Goal: Transaction & Acquisition: Purchase product/service

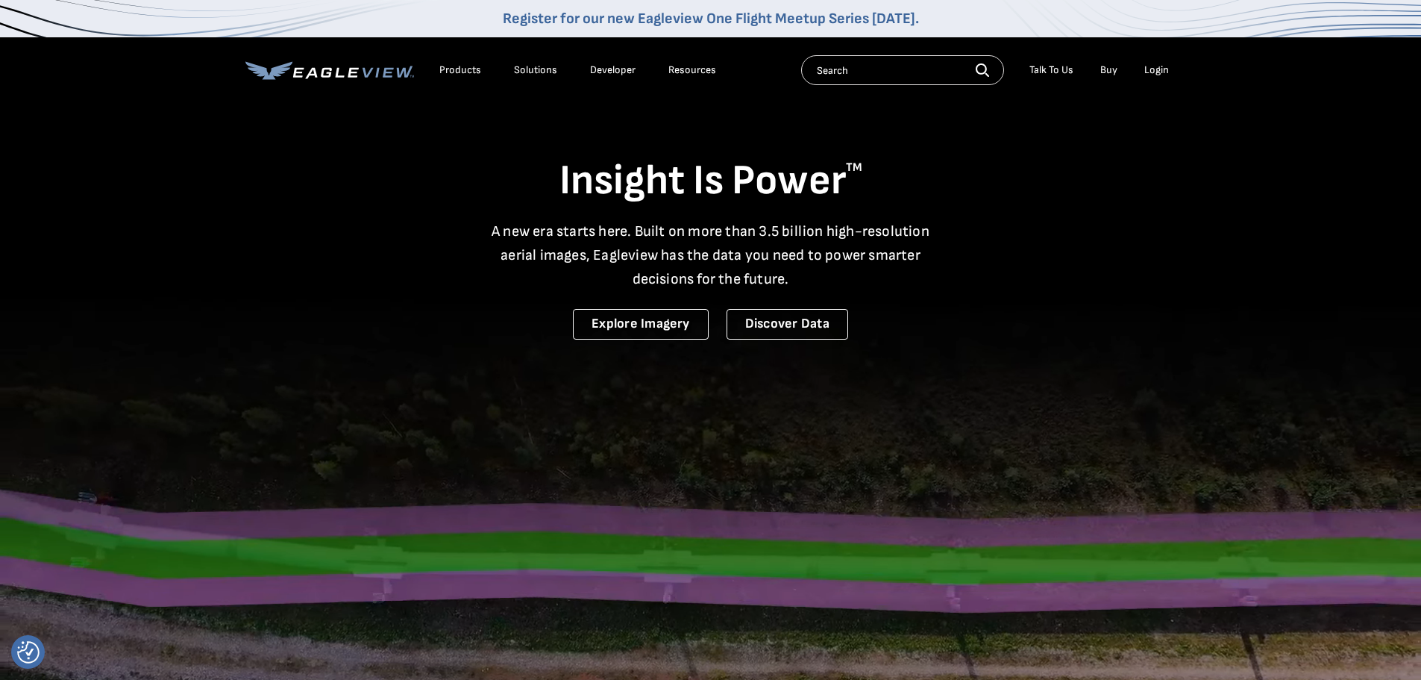
click at [1154, 74] on div "Login" at bounding box center [1156, 69] width 25 height 13
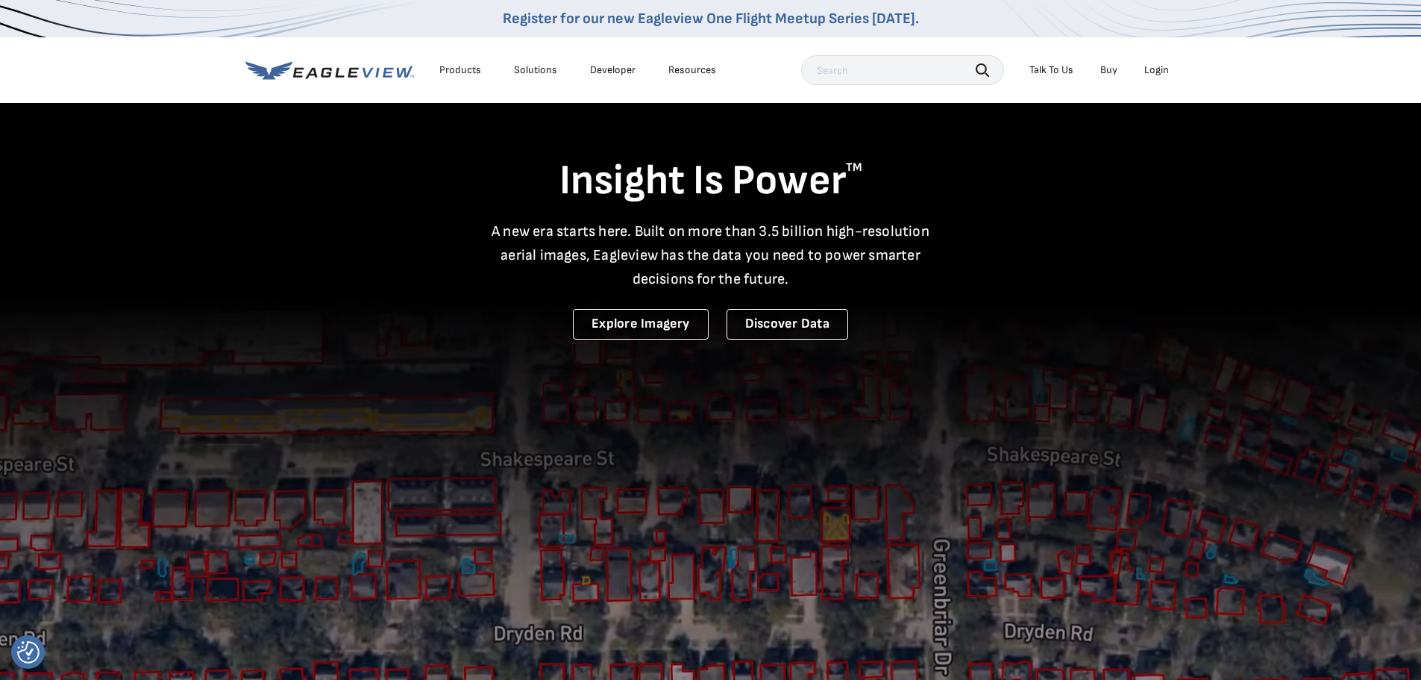
click at [1164, 69] on div "Login" at bounding box center [1156, 69] width 25 height 13
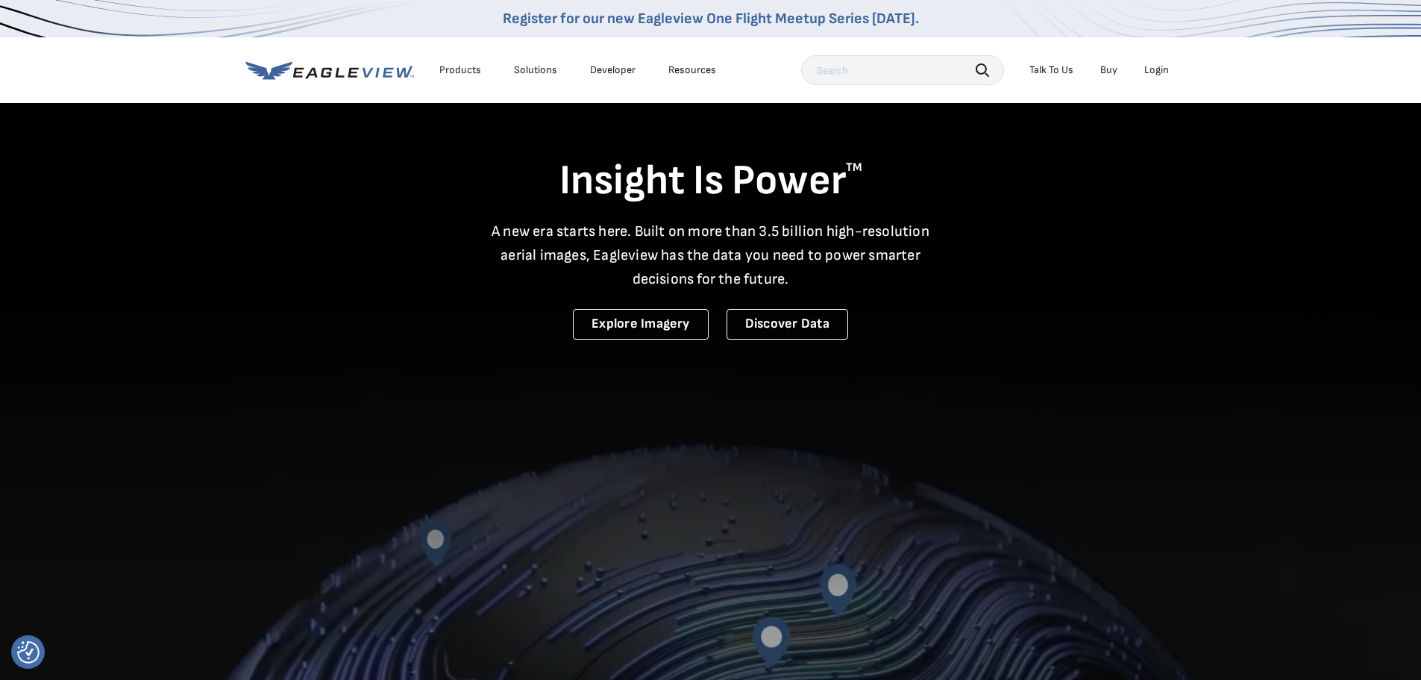
click at [1149, 63] on div "Login" at bounding box center [1156, 69] width 25 height 13
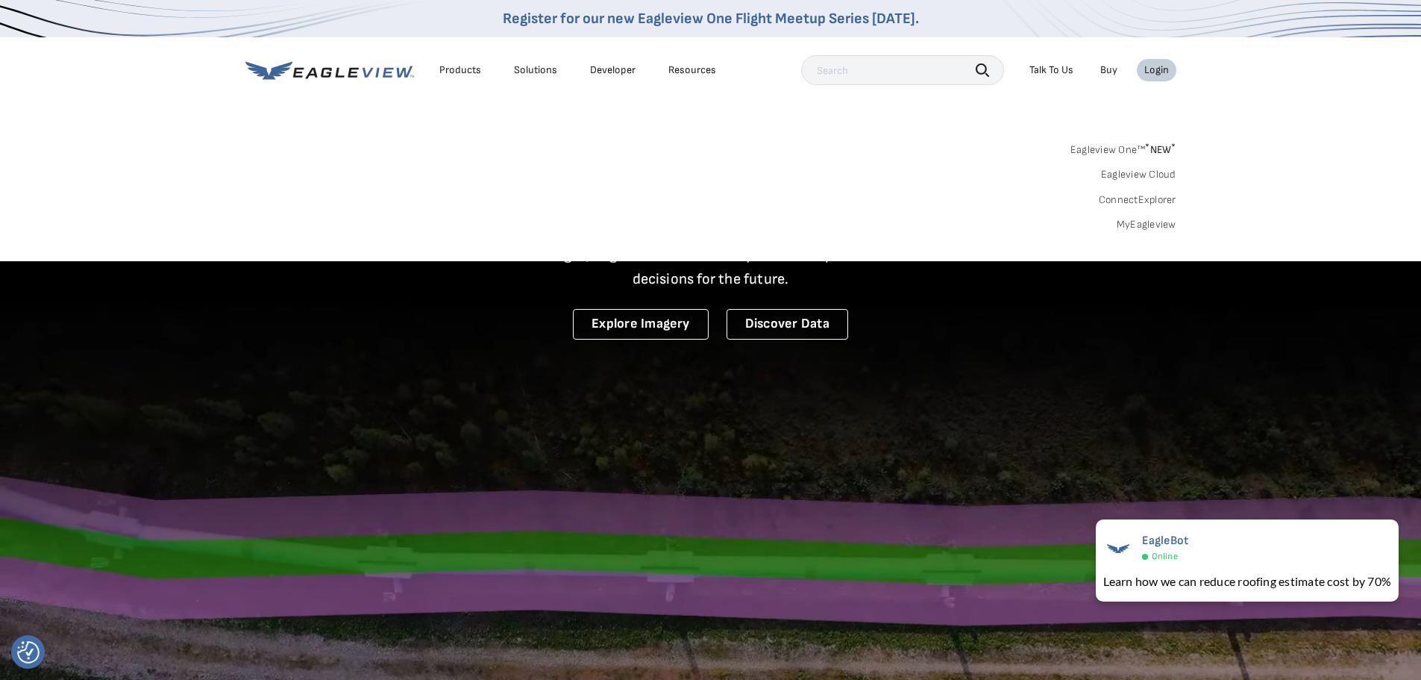
click at [1157, 226] on link "MyEagleview" at bounding box center [1147, 224] width 60 height 13
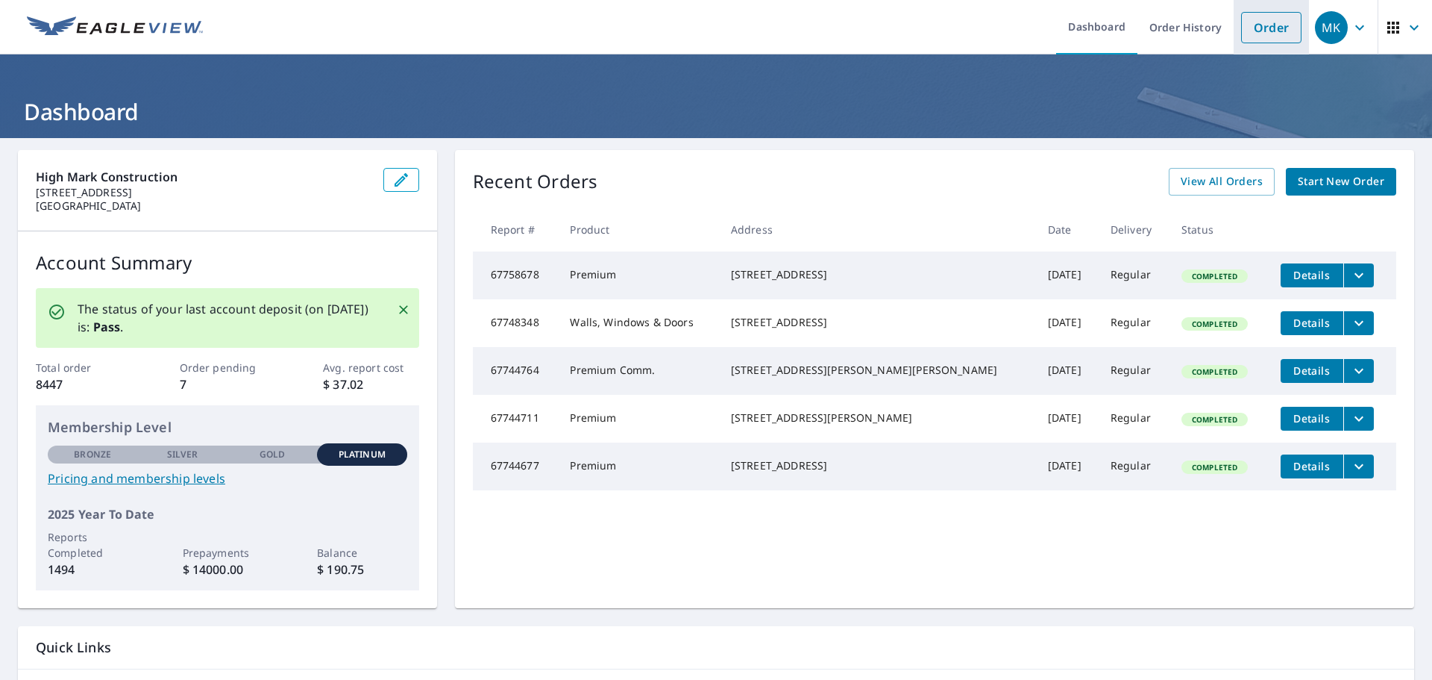
click at [1276, 32] on link "Order" at bounding box center [1271, 27] width 60 height 31
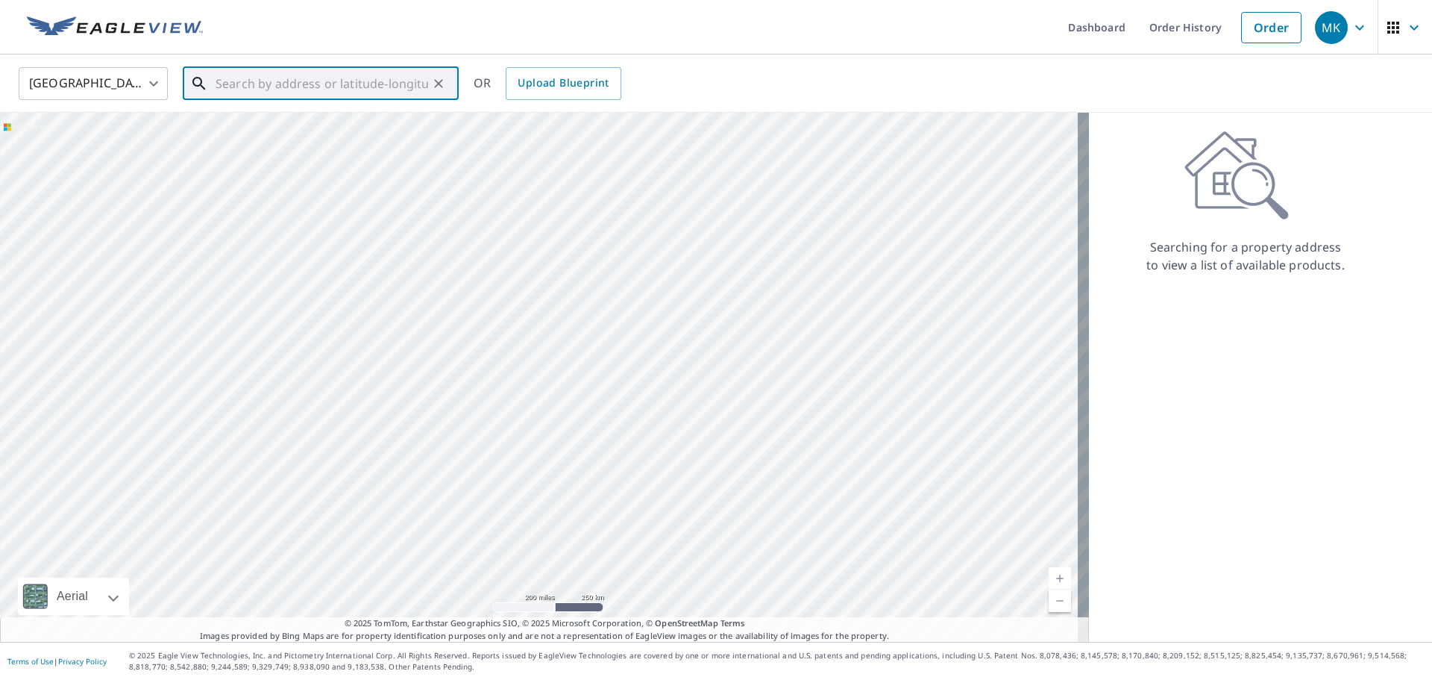
click at [374, 84] on input "text" at bounding box center [322, 84] width 213 height 42
click at [374, 84] on input "1" at bounding box center [322, 84] width 213 height 42
click at [348, 128] on span "139 N Gabriel Dr" at bounding box center [330, 127] width 234 height 18
type input "139 N Gabriel Dr Bear, DE 19701"
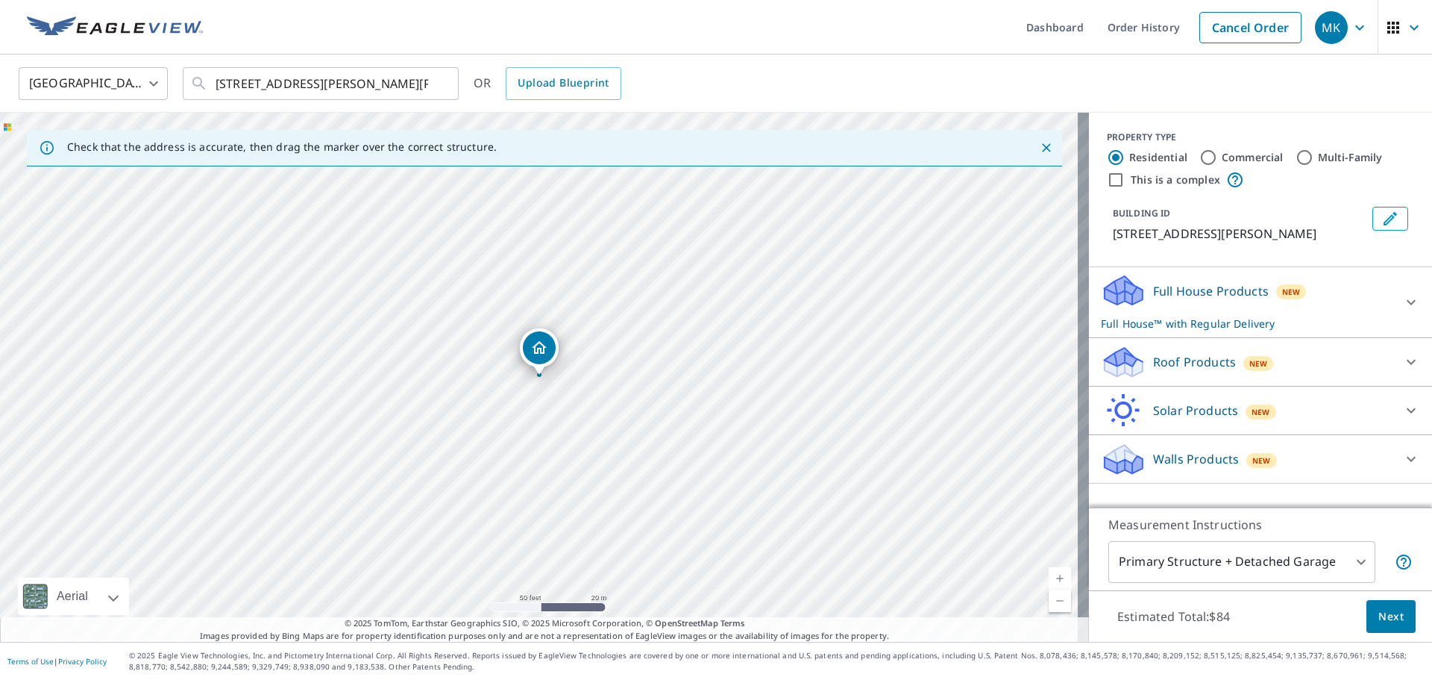
click at [1303, 366] on div "Roof Products New" at bounding box center [1247, 362] width 292 height 35
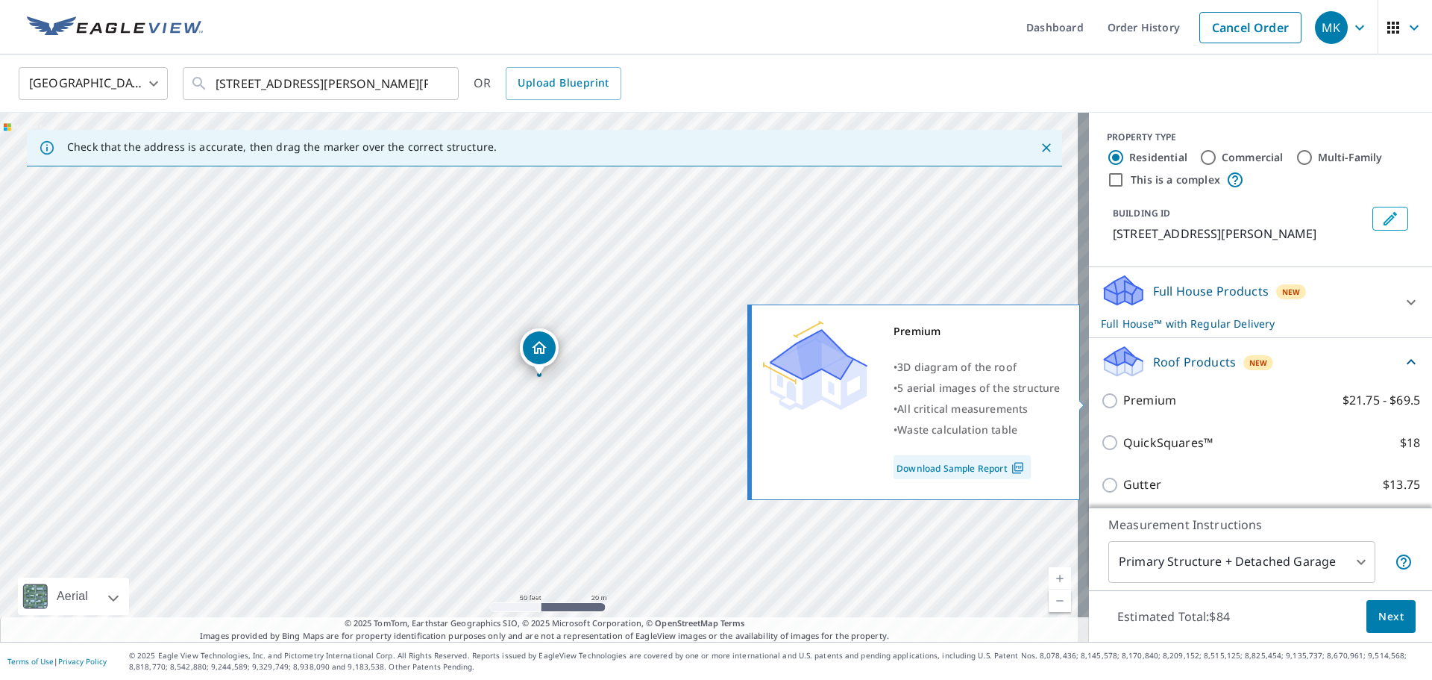
drag, startPoint x: 1102, startPoint y: 401, endPoint x: 1126, endPoint y: 399, distance: 24.0
click at [1101, 401] on input "Premium $21.75 - $69.5" at bounding box center [1112, 401] width 22 height 18
checkbox input "true"
checkbox input "false"
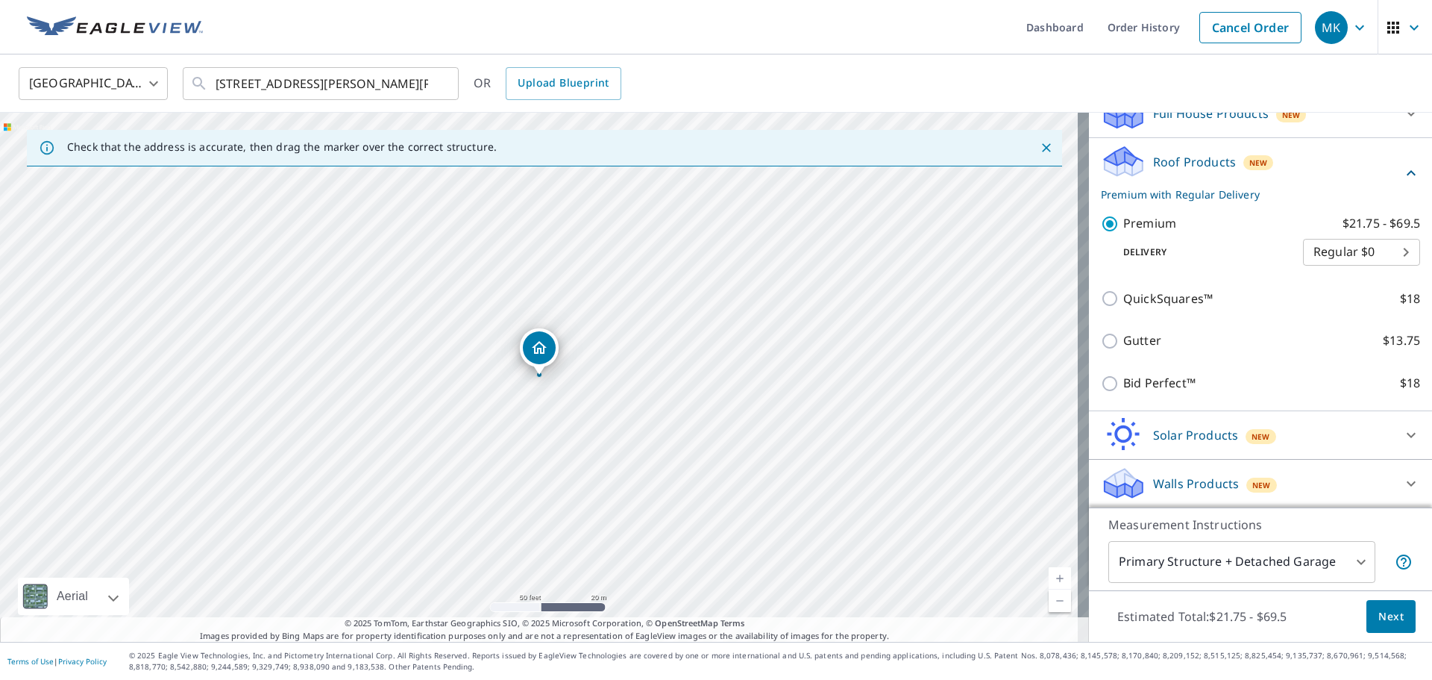
scroll to position [178, 0]
click at [1338, 559] on body "MK MK Dashboard Order History Cancel Order MK United States US ​ 139 N Gabriel …" at bounding box center [716, 340] width 1432 height 680
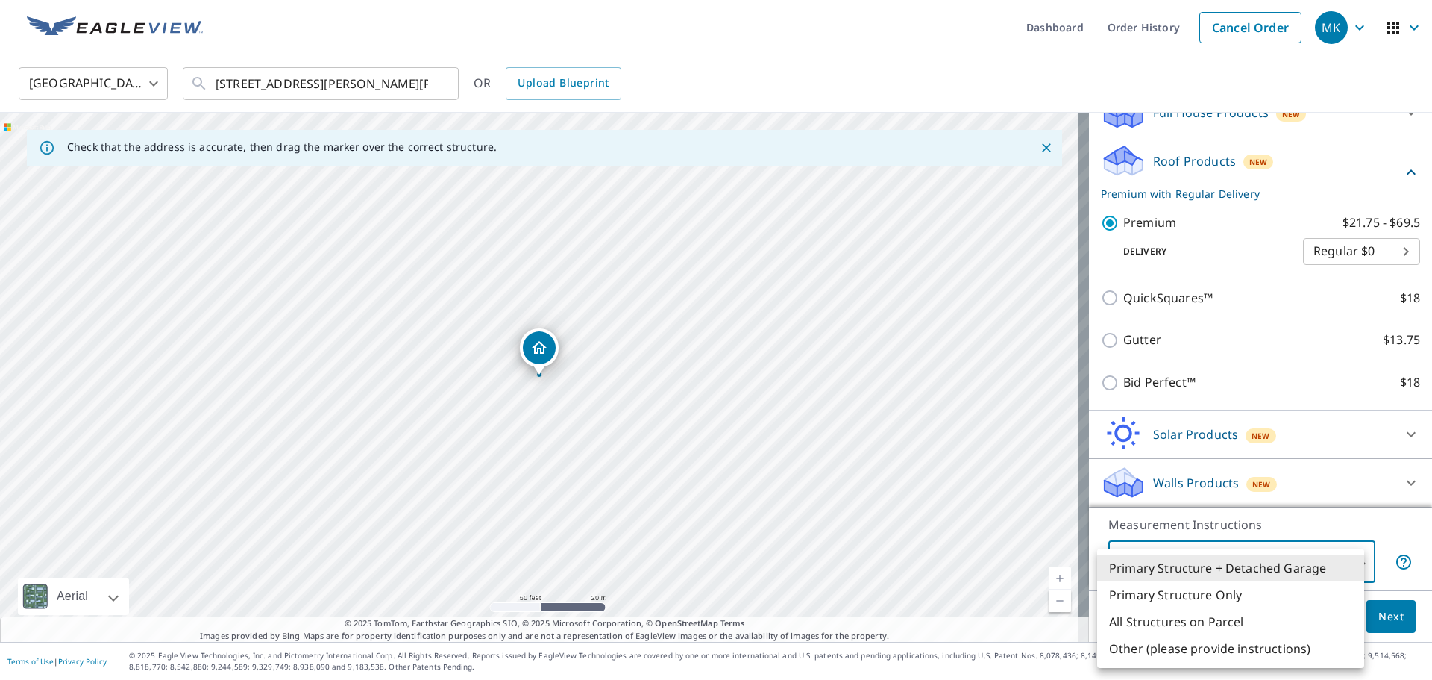
click at [1212, 598] on li "Primary Structure Only" at bounding box center [1230, 594] width 267 height 27
type input "2"
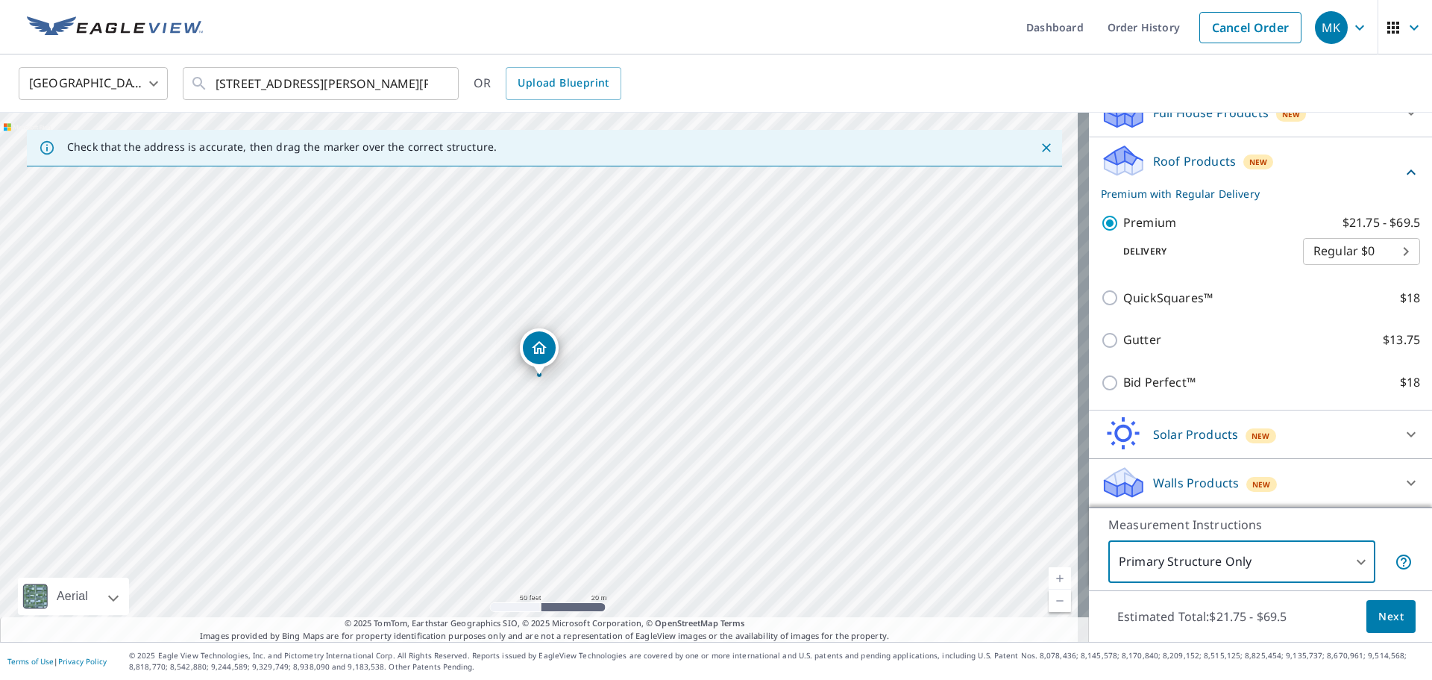
click at [1379, 616] on span "Next" at bounding box center [1391, 616] width 25 height 19
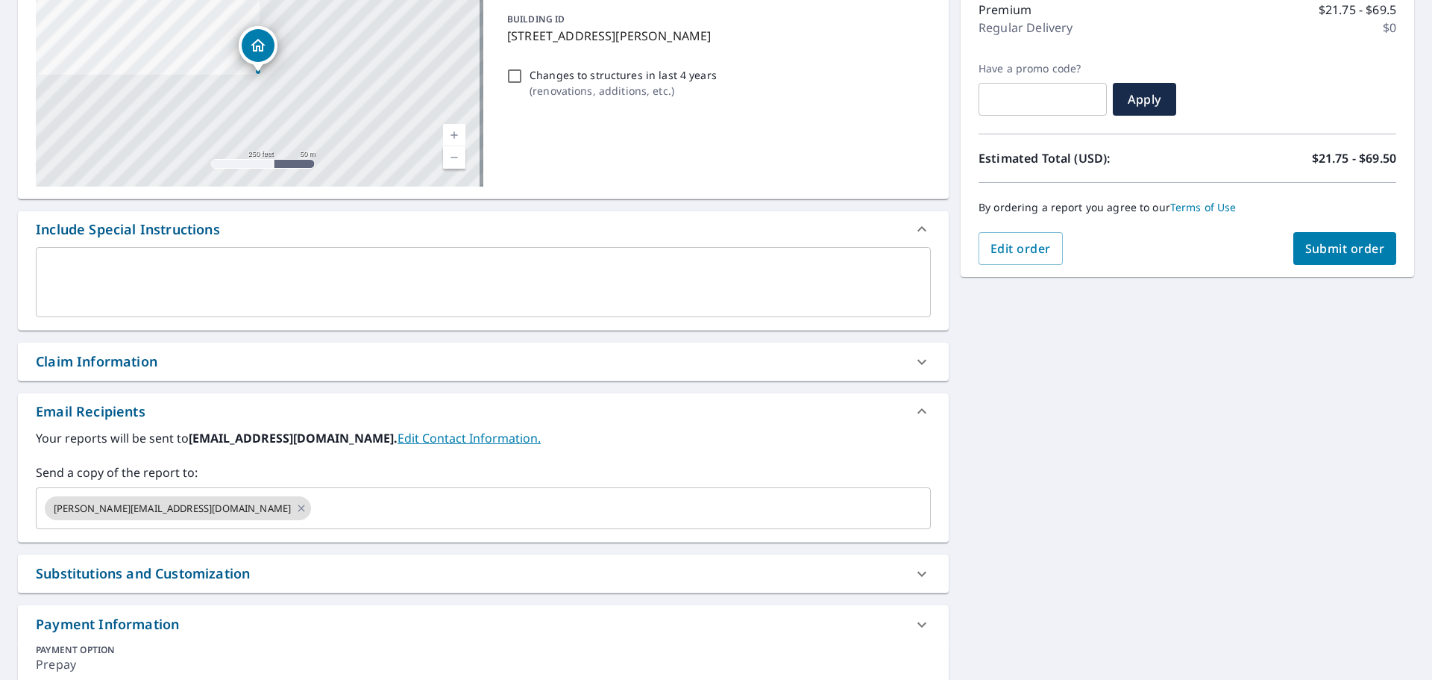
scroll to position [284, 0]
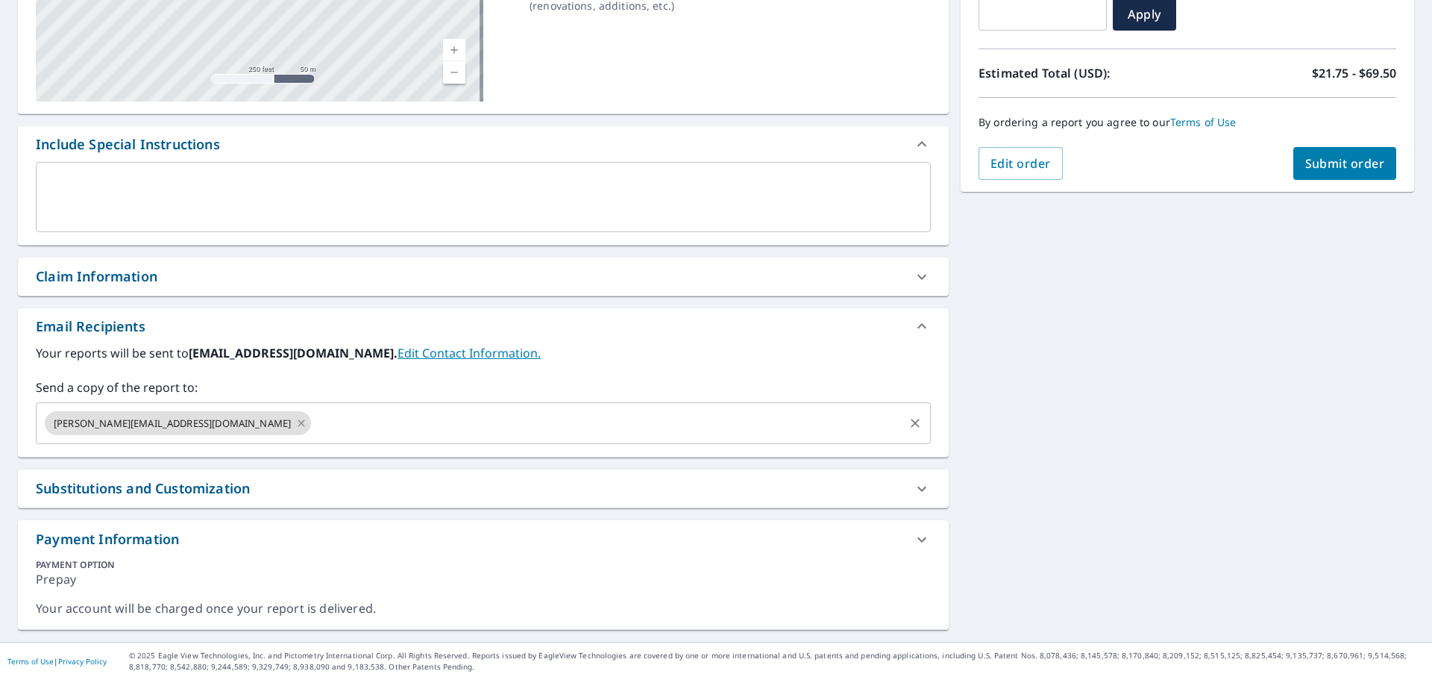
click at [295, 423] on icon at bounding box center [301, 423] width 12 height 16
checkbox input "true"
click at [283, 427] on input "text" at bounding box center [472, 423] width 859 height 28
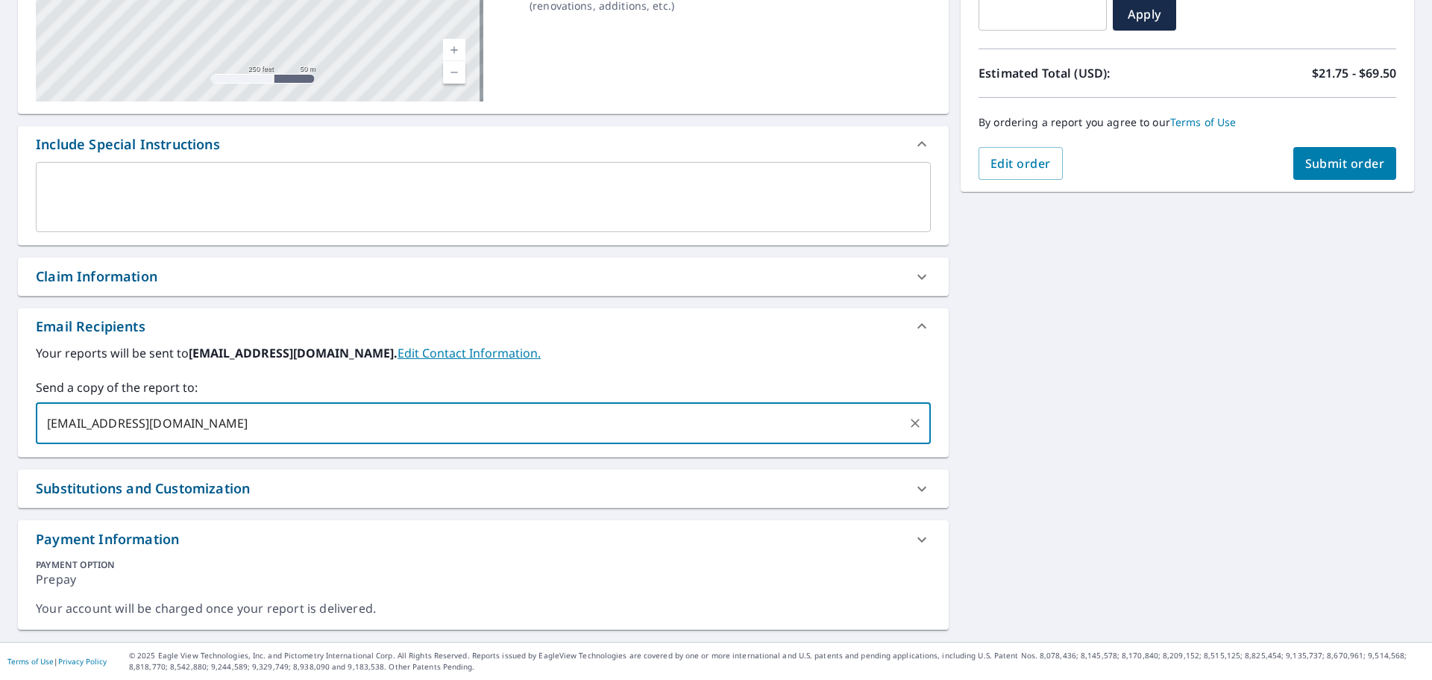
type input "wgladnick@highmarkconstruction.com"
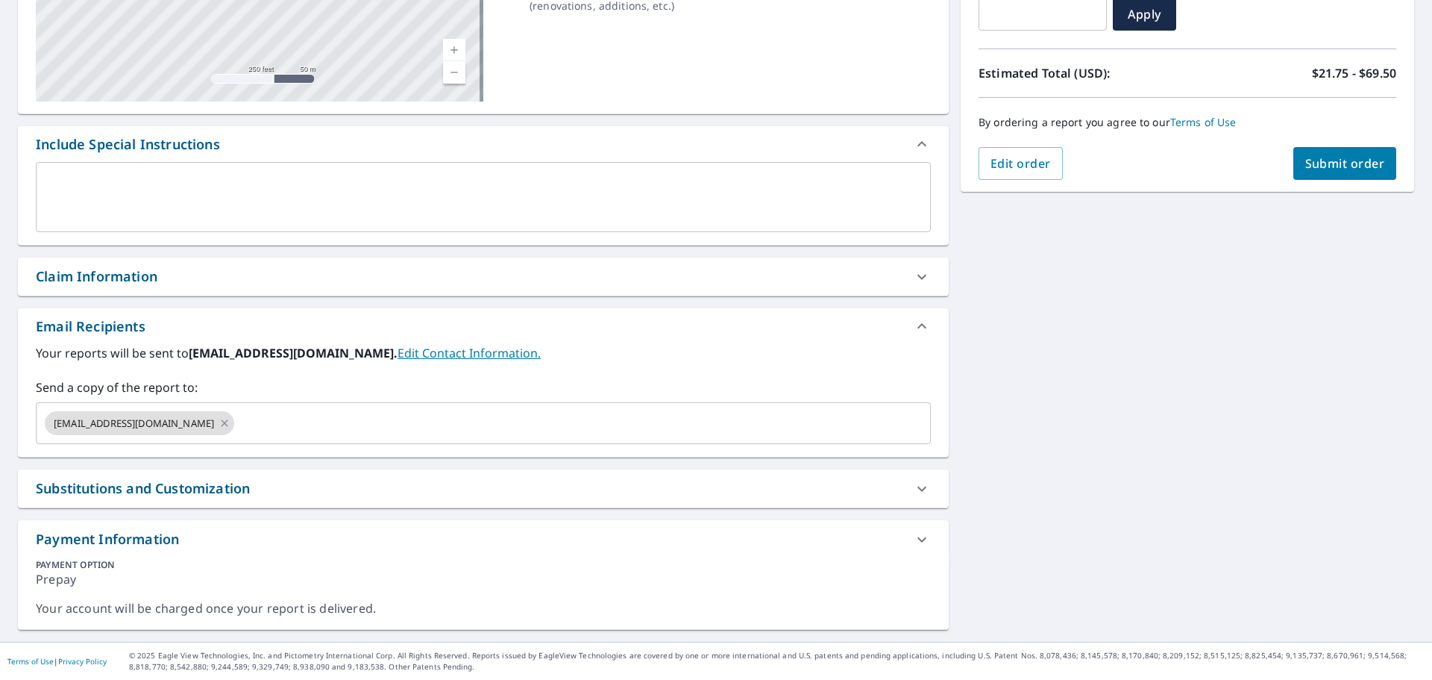
click at [532, 351] on label "Your reports will be sent to kimballmik@yahoo.com. Edit Contact Information." at bounding box center [483, 353] width 895 height 18
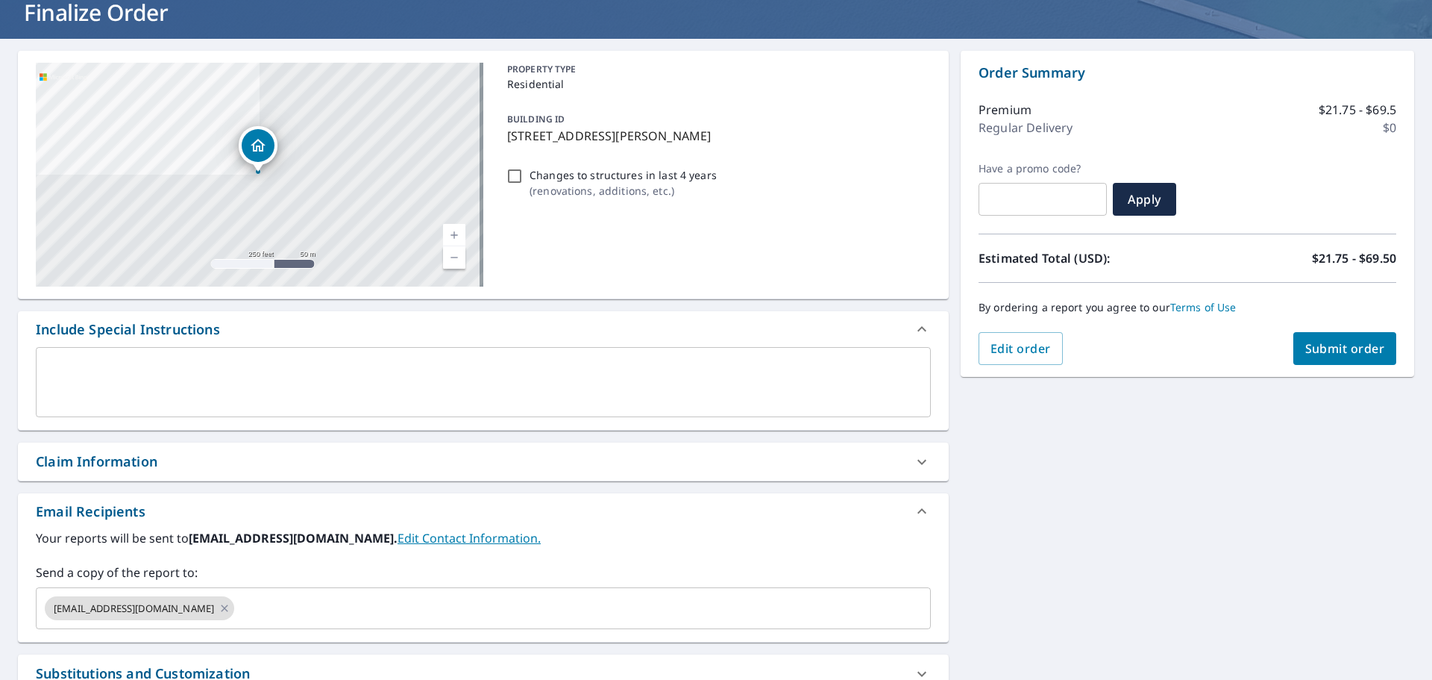
scroll to position [0, 0]
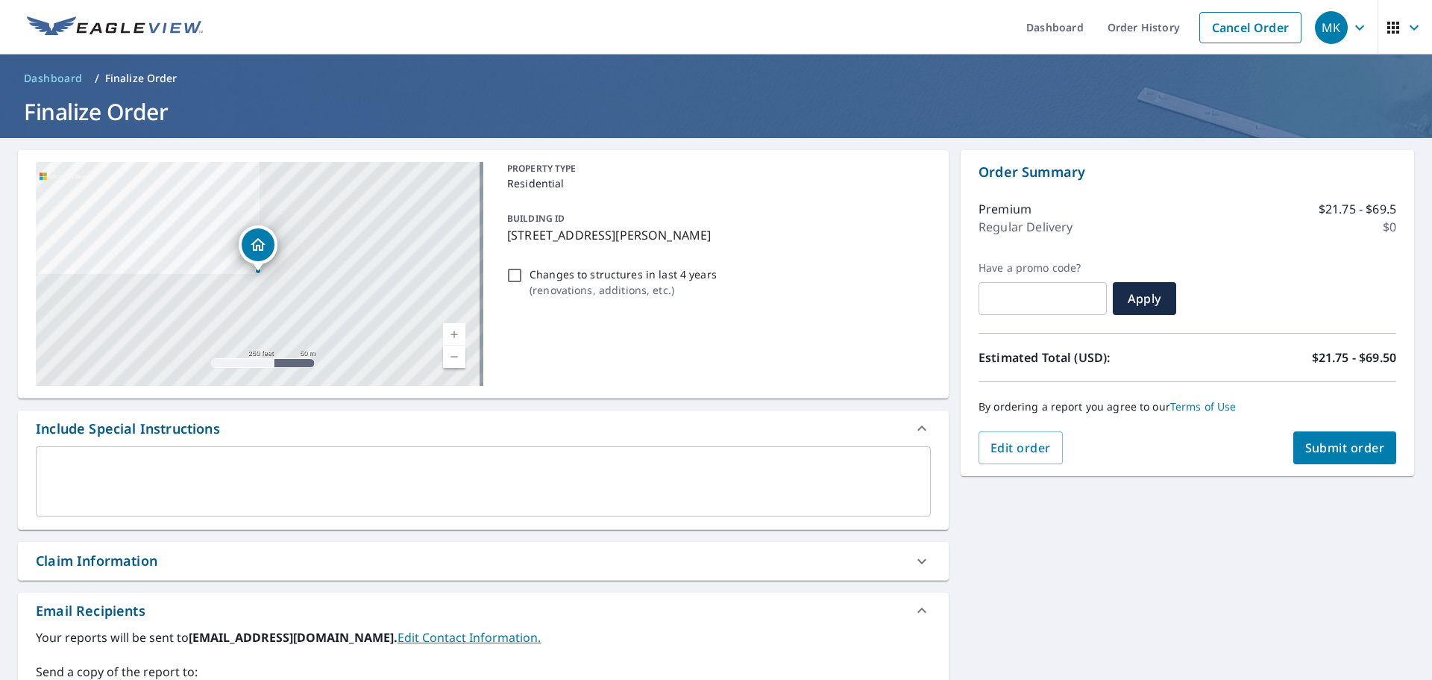
click at [1320, 441] on span "Submit order" at bounding box center [1345, 447] width 80 height 16
checkbox input "true"
